Goal: Transaction & Acquisition: Book appointment/travel/reservation

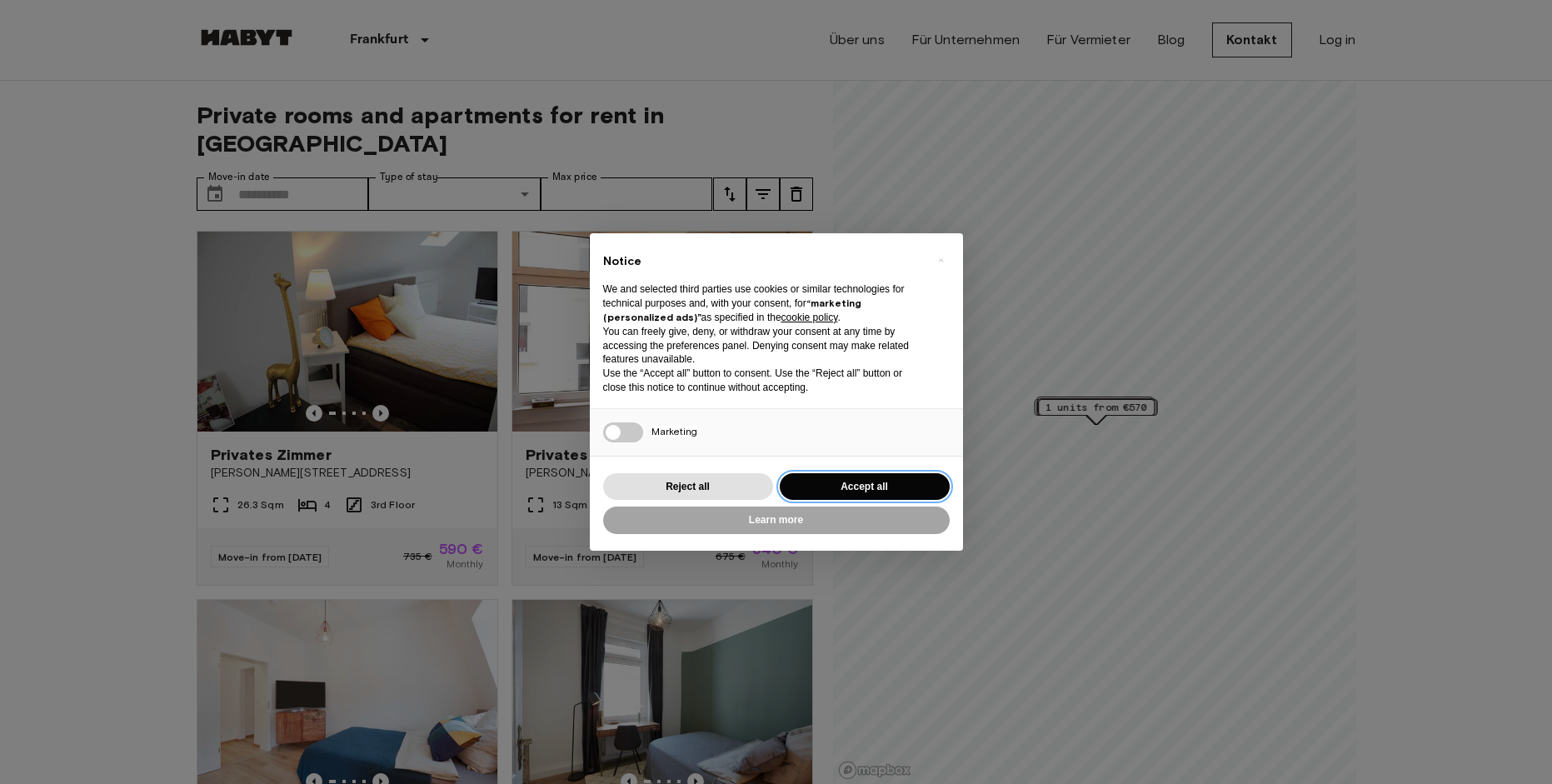
click at [856, 485] on button "Accept all" at bounding box center [864, 487] width 170 height 27
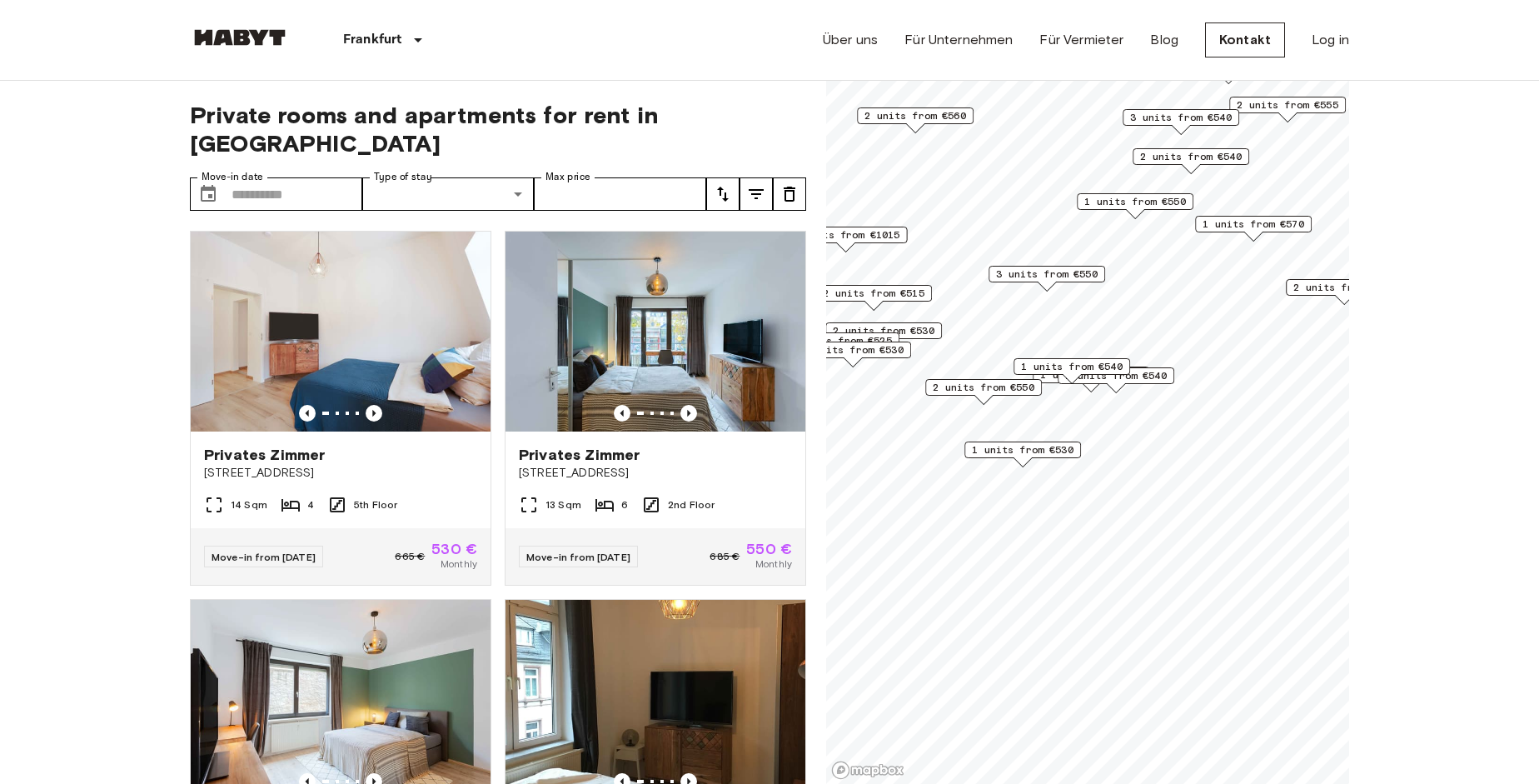
click at [1028, 455] on span "1 units from €530" at bounding box center [1022, 450] width 102 height 15
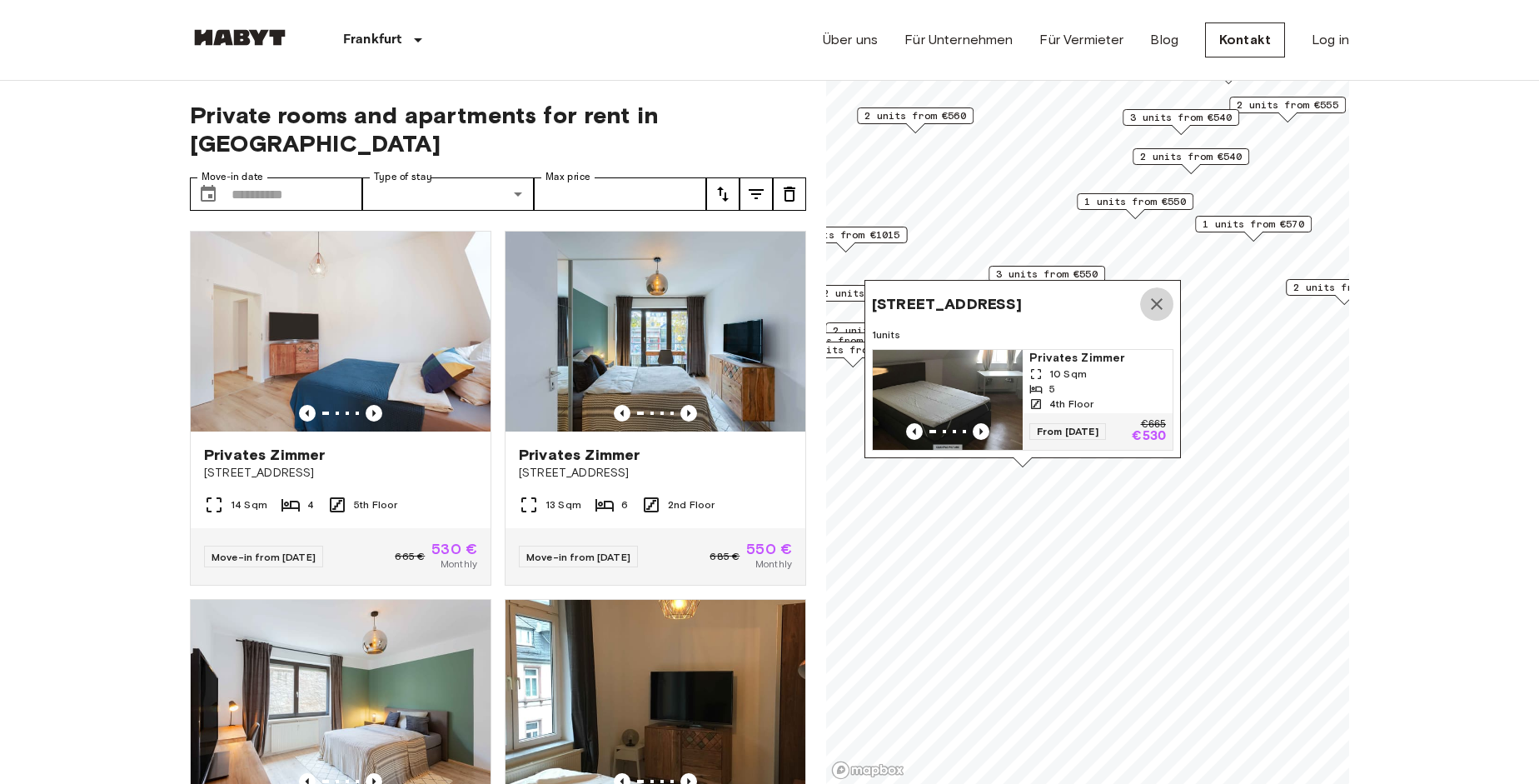
click at [1168, 292] on button "Map marker" at bounding box center [1157, 304] width 33 height 33
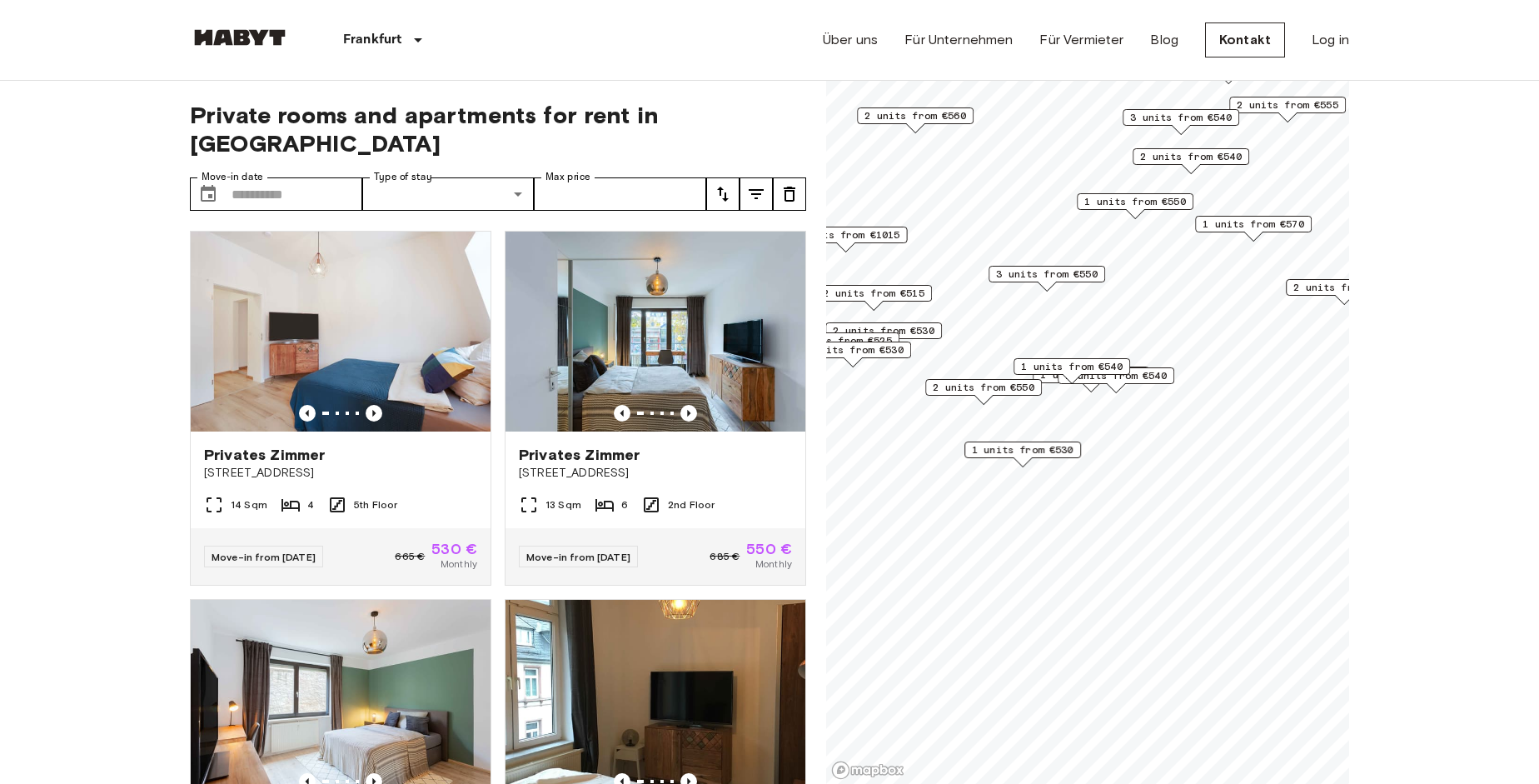
click at [972, 396] on div "2 units from €550" at bounding box center [984, 392] width 117 height 26
click at [979, 386] on span "2 units from €550" at bounding box center [984, 387] width 102 height 15
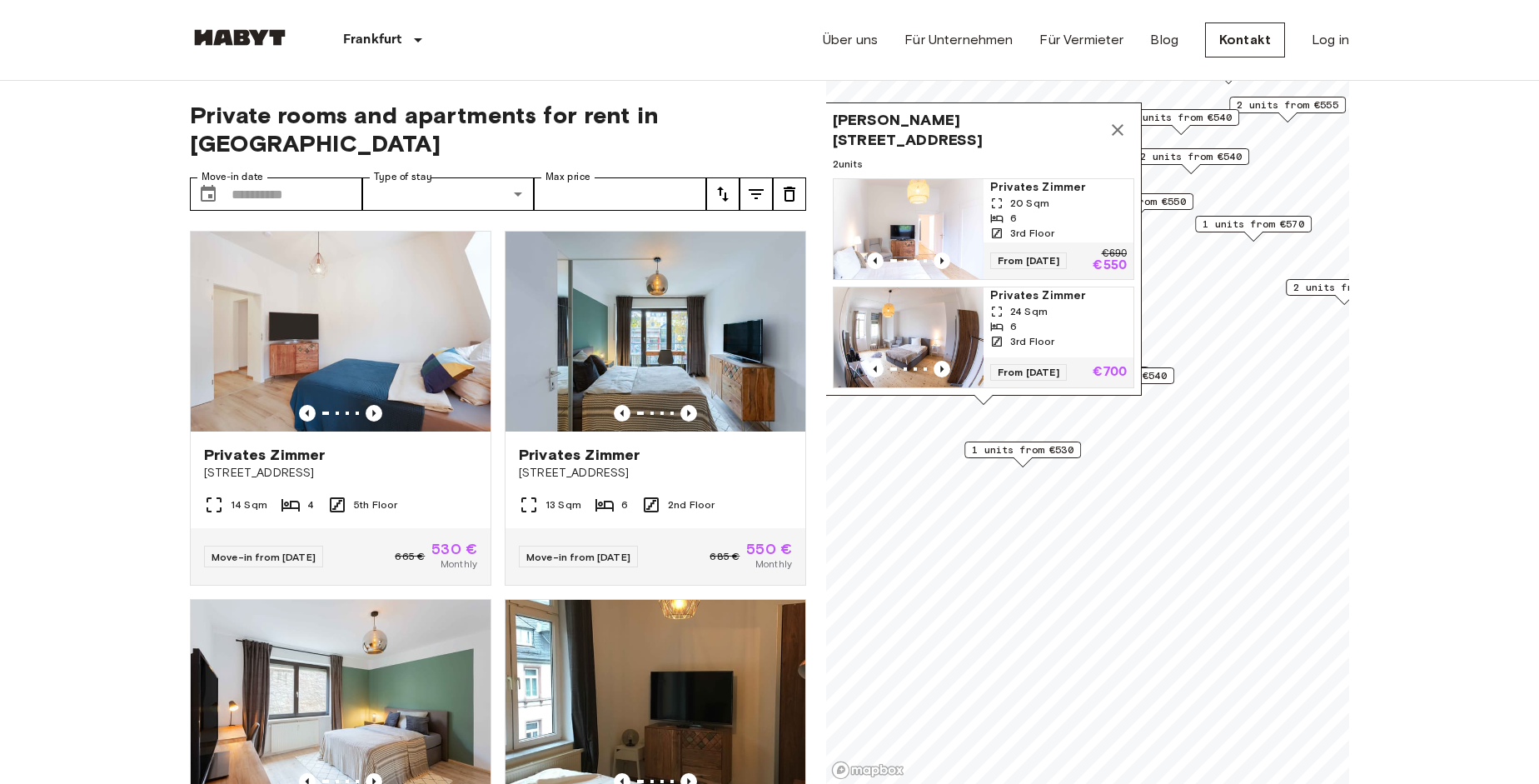
click at [1019, 304] on span "24 Sqm" at bounding box center [1029, 311] width 38 height 15
click at [1164, 387] on div "1 units from €540" at bounding box center [1116, 380] width 117 height 26
click at [1160, 376] on span "1 units from €540" at bounding box center [1116, 376] width 102 height 15
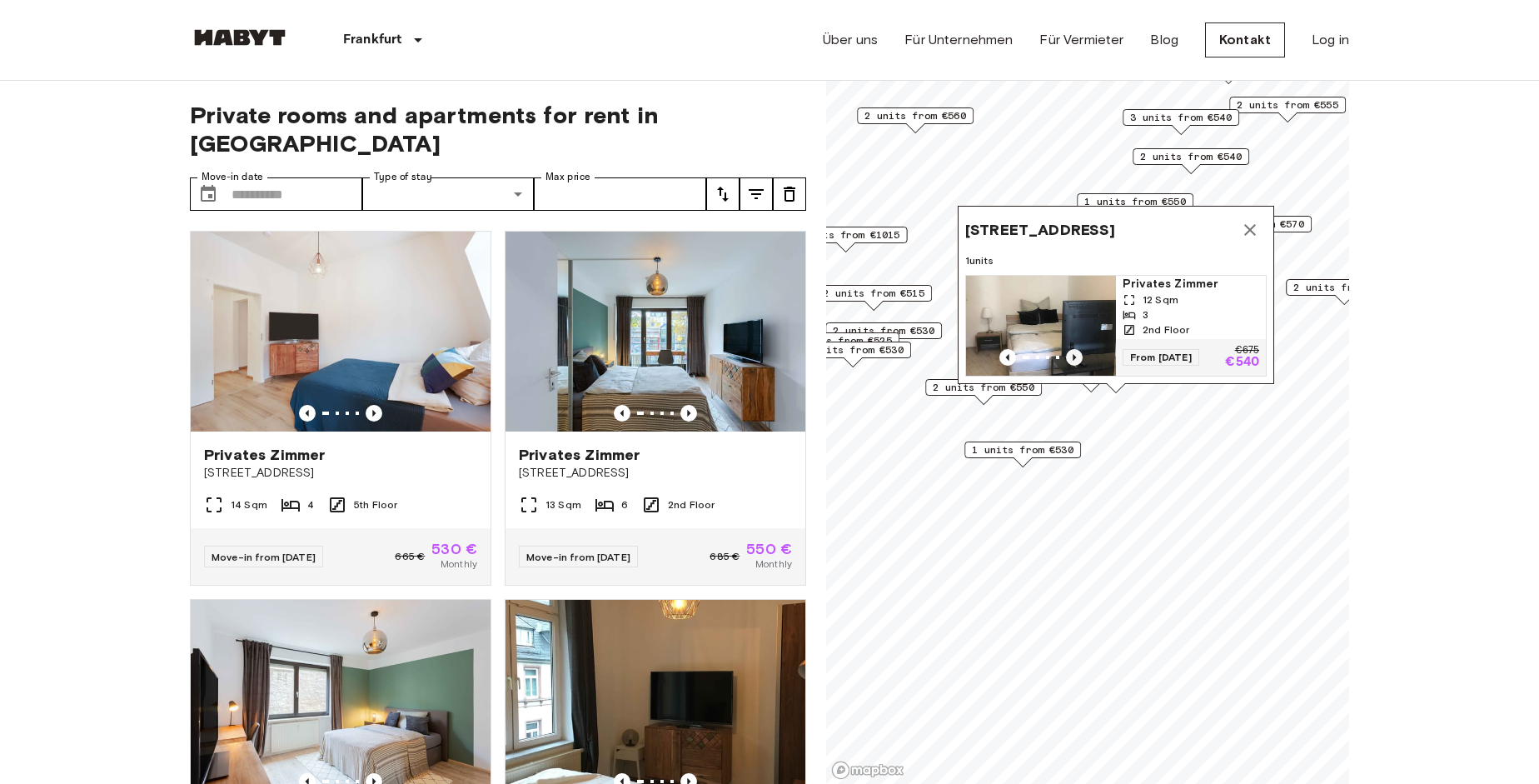
click at [1072, 349] on icon "Previous image" at bounding box center [1075, 357] width 17 height 17
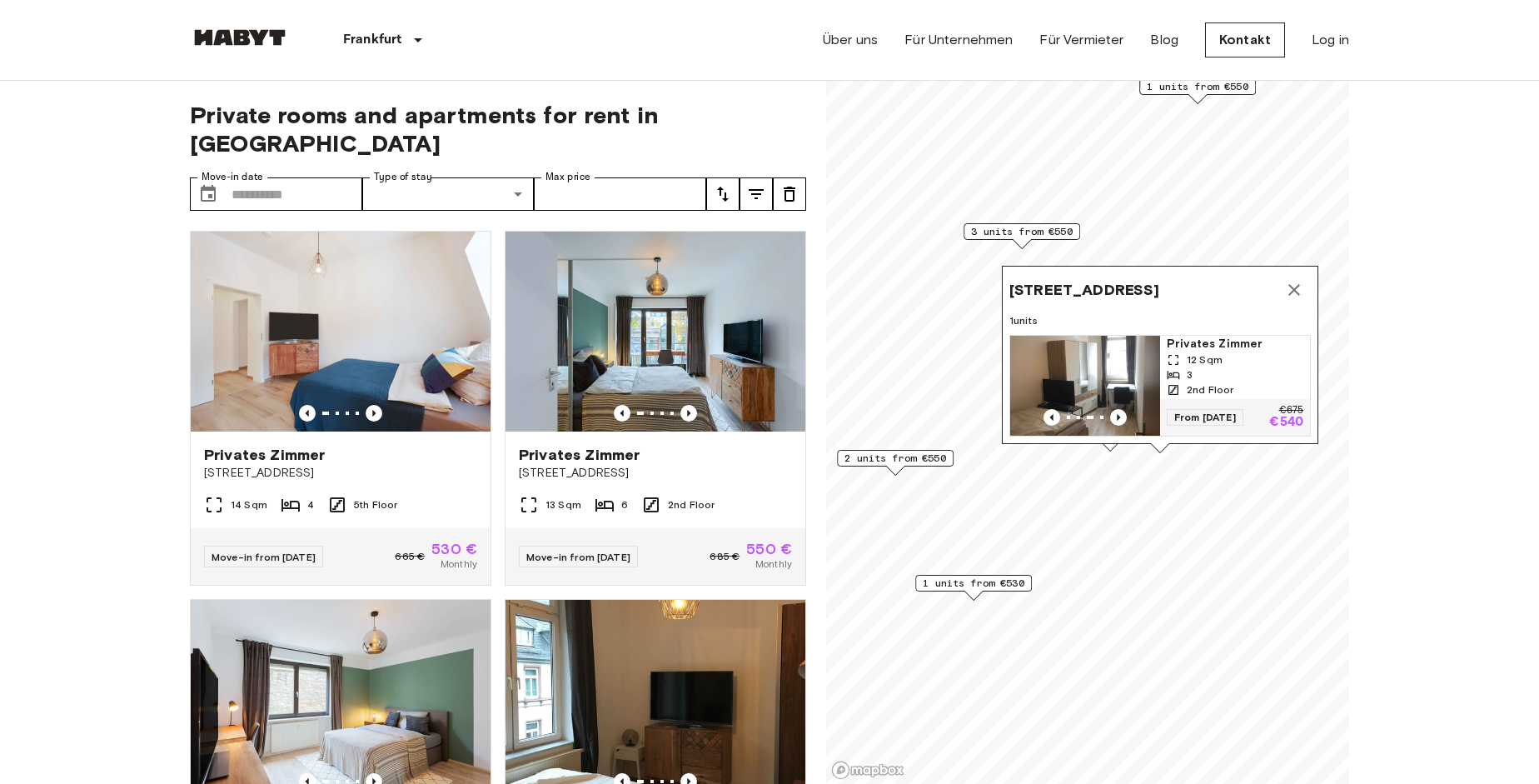
click at [1281, 273] on button "Map marker" at bounding box center [1294, 289] width 33 height 33
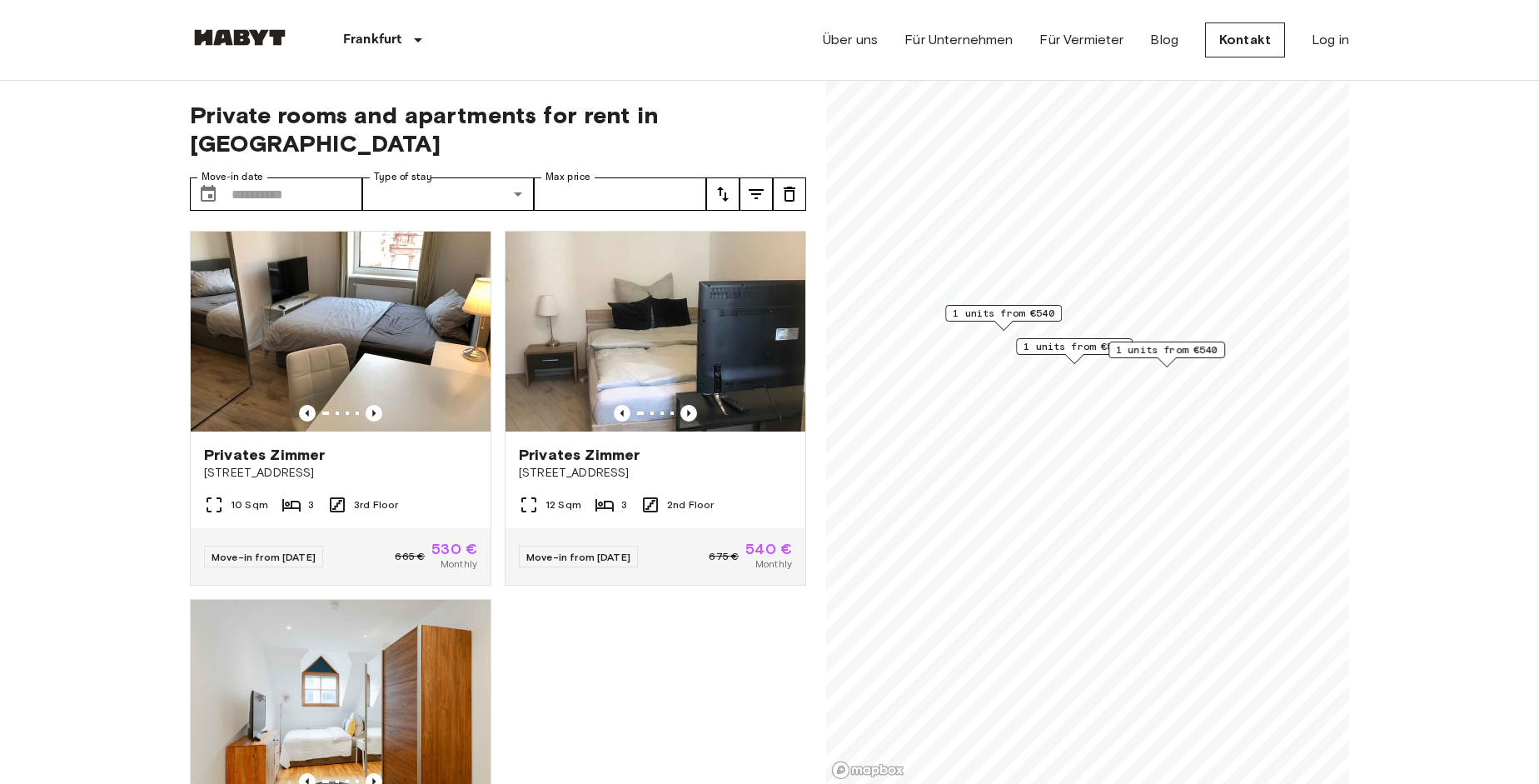
click at [1006, 323] on div "Map marker" at bounding box center [1003, 325] width 18 height 9
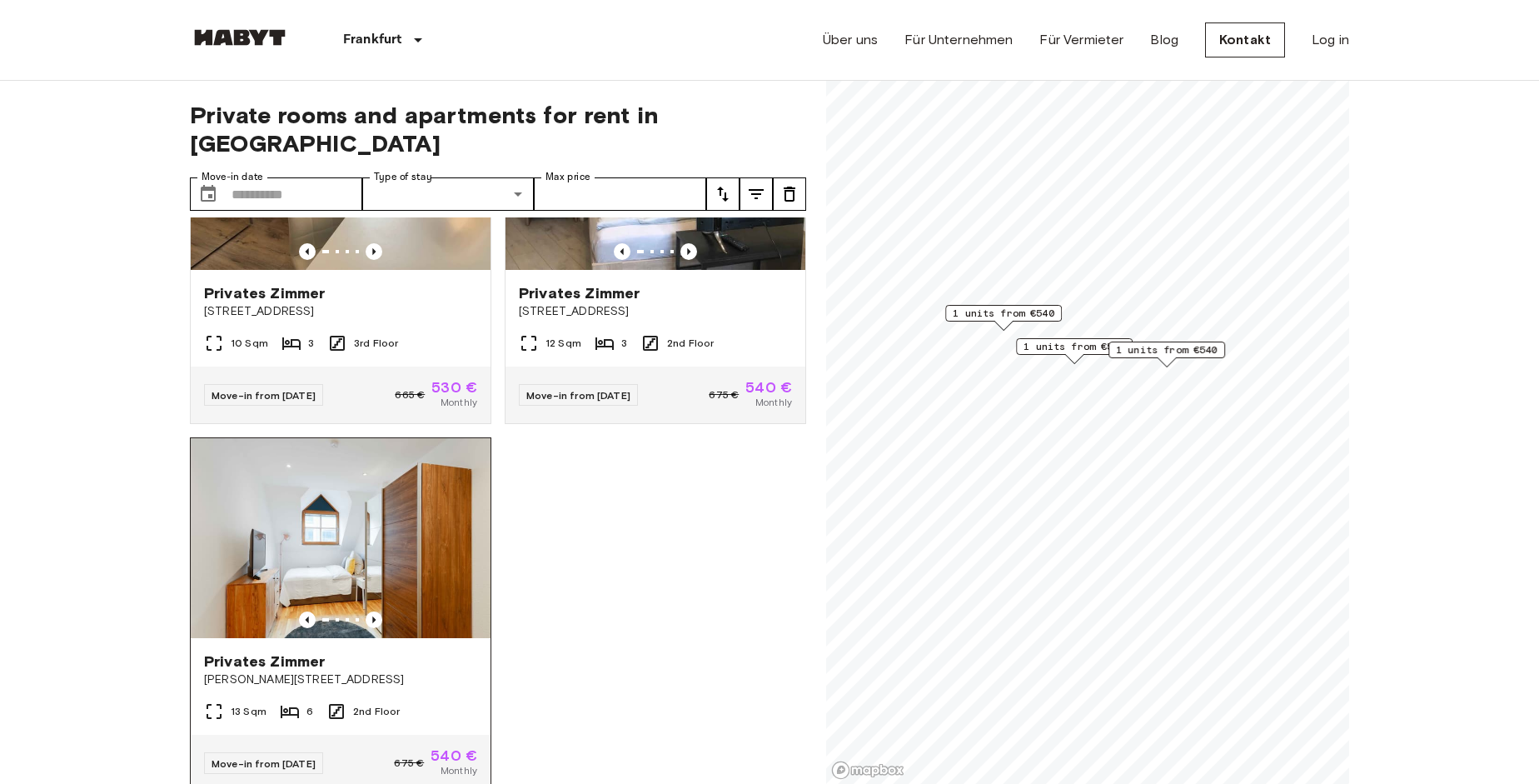
scroll to position [166, 0]
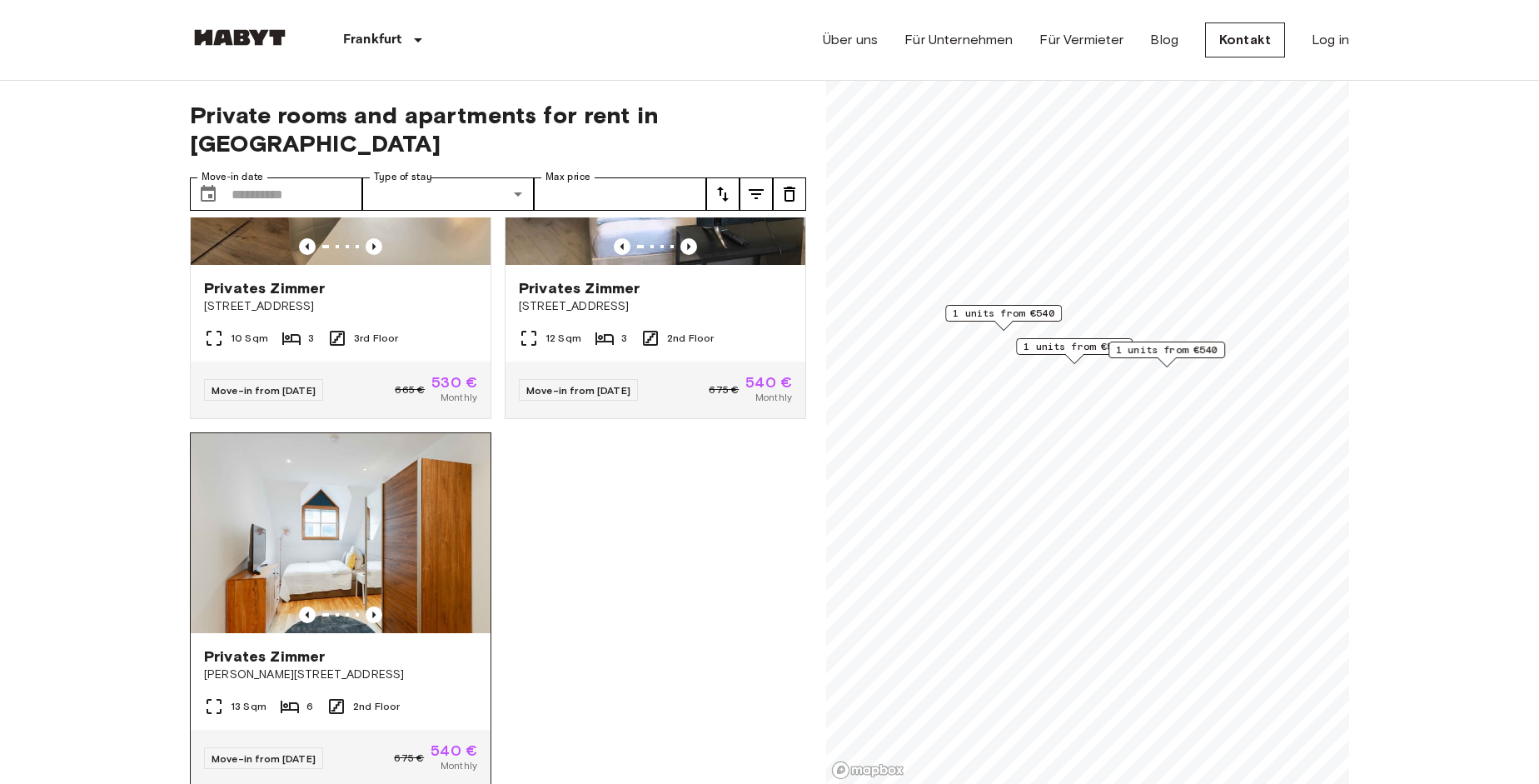
click at [380, 607] on div at bounding box center [341, 615] width 300 height 17
click at [816, 433] on div "Private rooms and apartments for rent in Frankfurt Move-in date ​ Move-in date …" at bounding box center [770, 433] width 1159 height 704
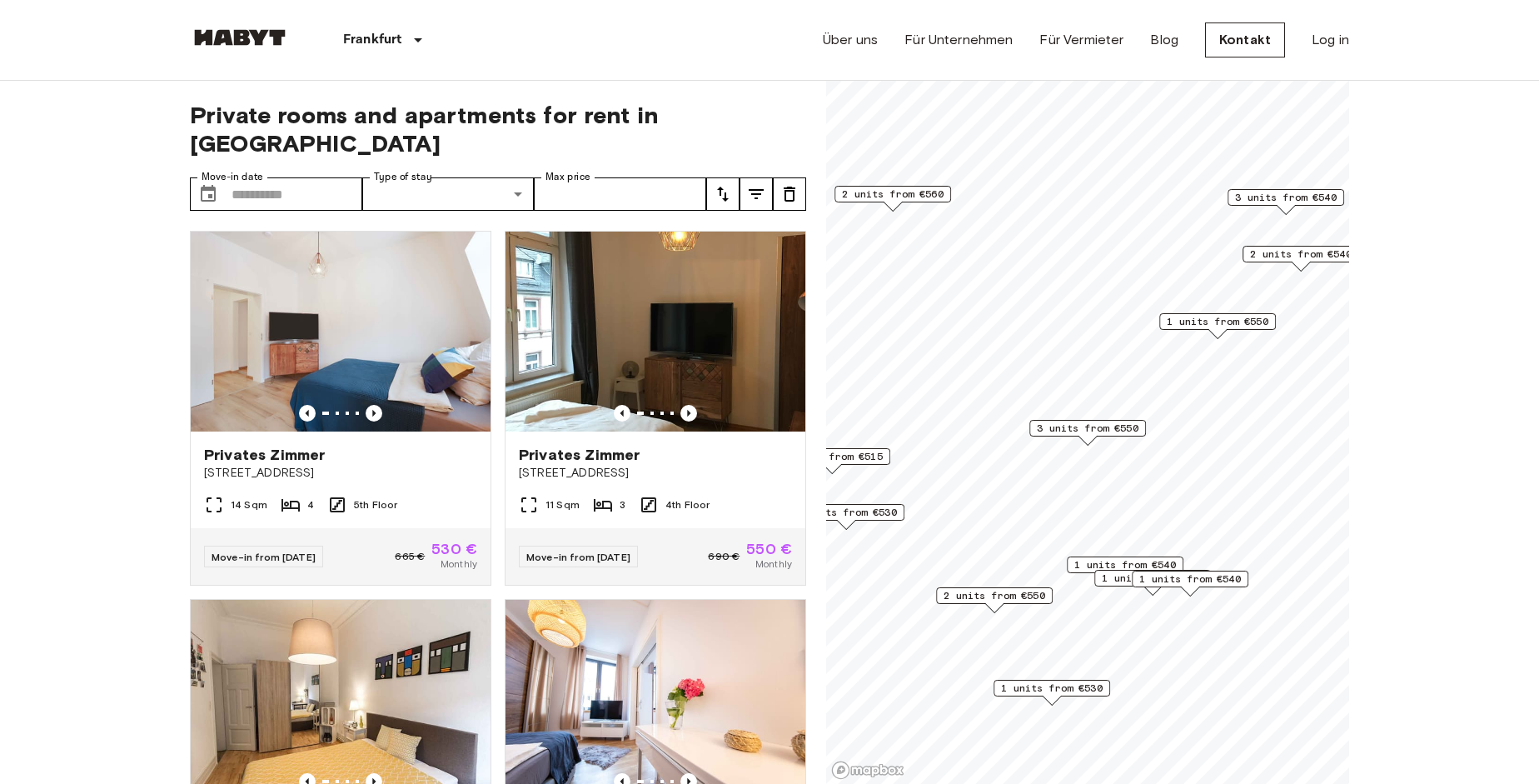
click at [1095, 431] on span "3 units from €550" at bounding box center [1088, 428] width 102 height 15
